Goal: Information Seeking & Learning: Learn about a topic

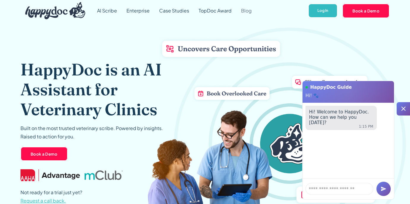
click at [244, 12] on link "Blog" at bounding box center [247, 10] width 20 height 21
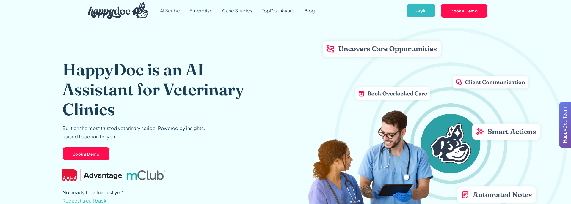
click at [173, 8] on link "AI Scribe" at bounding box center [169, 10] width 29 height 21
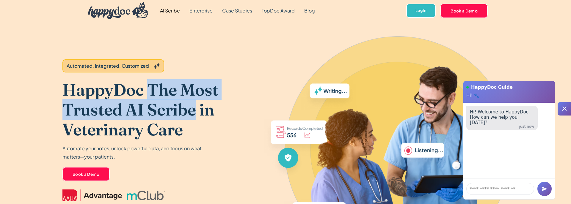
drag, startPoint x: 149, startPoint y: 88, endPoint x: 195, endPoint y: 106, distance: 49.5
click at [195, 106] on h1 "HappyDoc The Most Trusted AI Scribe in Veterinary Care" at bounding box center [162, 110] width 201 height 60
copy h1 "The Most Trusted AI Scribe"
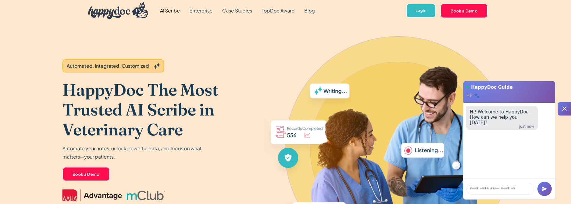
click at [160, 152] on p "Automate your notes, unlock powerful data, and focus on what matters—your patie…" at bounding box center [133, 152] width 143 height 17
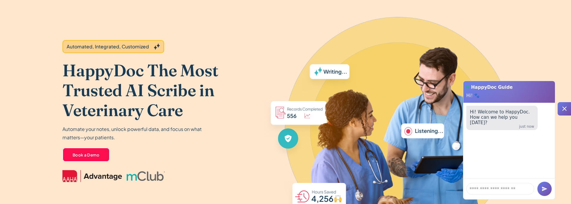
scroll to position [21, 0]
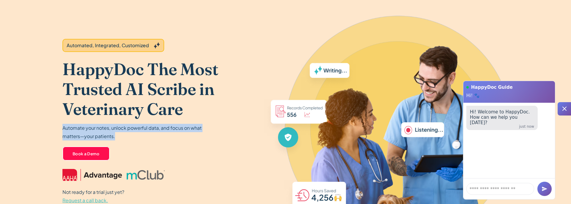
drag, startPoint x: 63, startPoint y: 129, endPoint x: 120, endPoint y: 137, distance: 57.4
click at [120, 137] on p "Automate your notes, unlock powerful data, and focus on what matters—your patie…" at bounding box center [133, 132] width 143 height 17
copy p "Automate your notes, unlock powerful data, and focus on what matters—your patie…"
